Goal: Navigation & Orientation: Find specific page/section

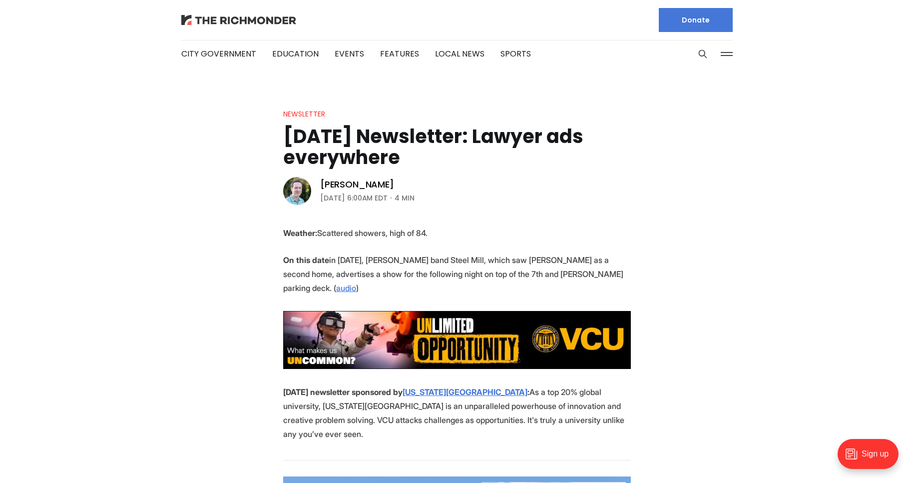
click at [243, 20] on img at bounding box center [238, 20] width 115 height 10
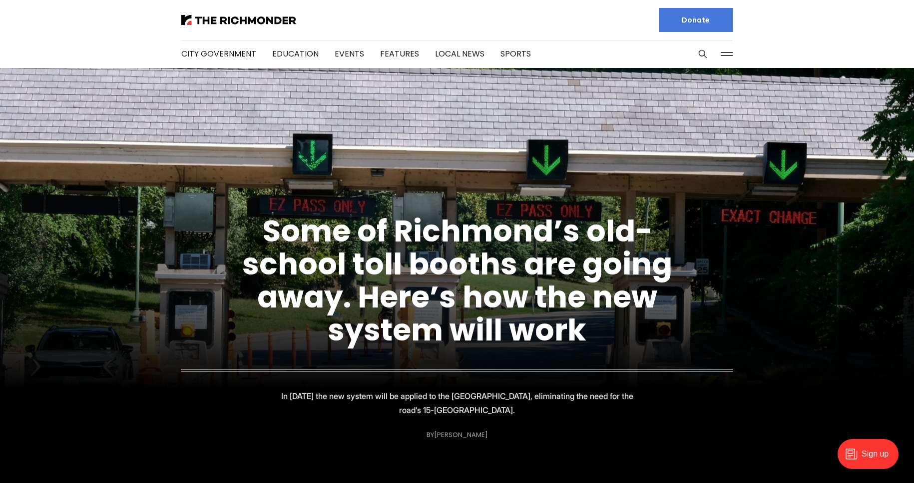
click at [270, 13] on div at bounding box center [315, 20] width 268 height 40
click at [270, 17] on img at bounding box center [238, 20] width 115 height 10
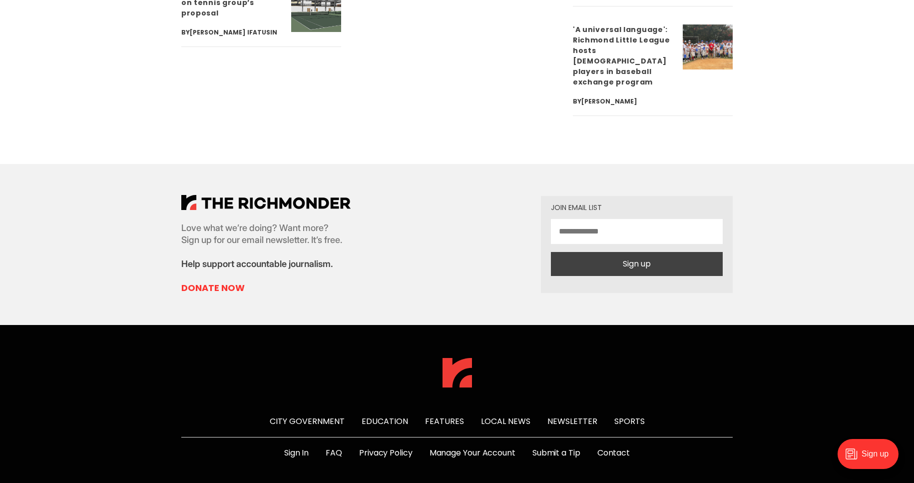
scroll to position [3730, 0]
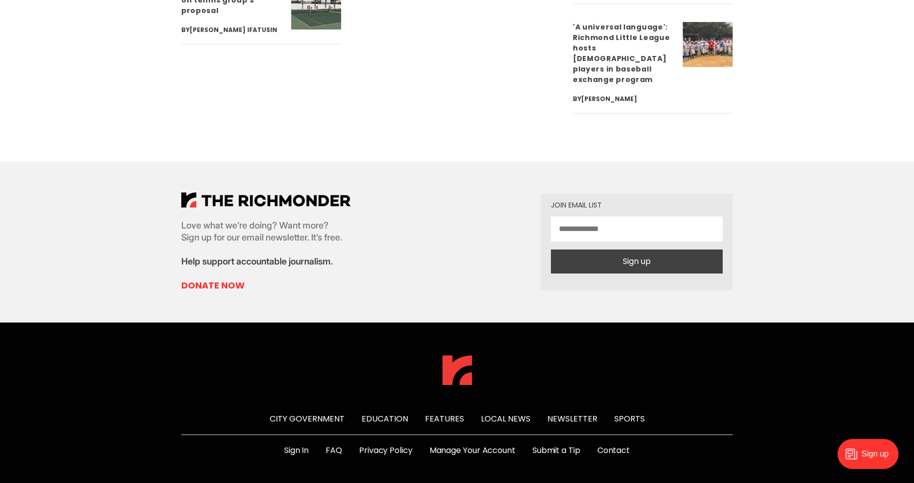
click at [384, 413] on link "Education" at bounding box center [385, 418] width 46 height 11
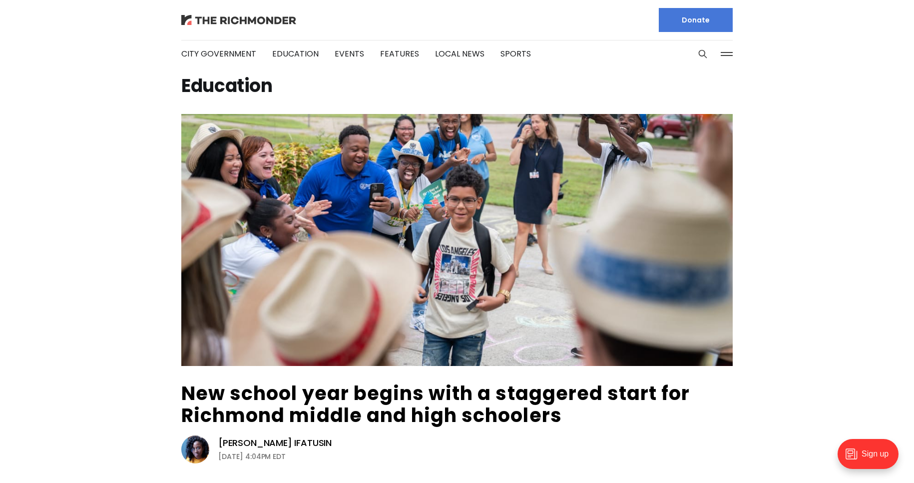
click at [273, 20] on img at bounding box center [238, 20] width 115 height 10
